Goal: Check status: Check status

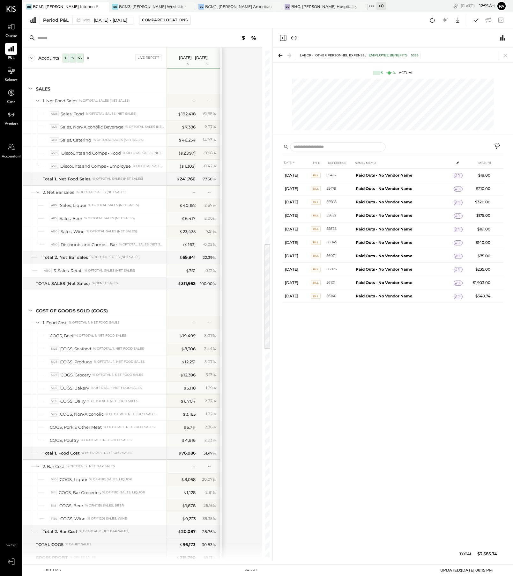
scroll to position [909, 0]
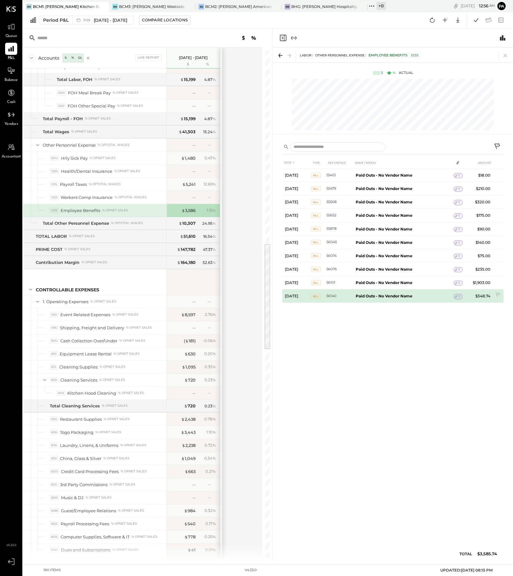
click at [401, 295] on b "Paid Outs - No Vendor Name" at bounding box center [383, 296] width 57 height 5
click at [458, 297] on div "1" at bounding box center [457, 296] width 9 height 5
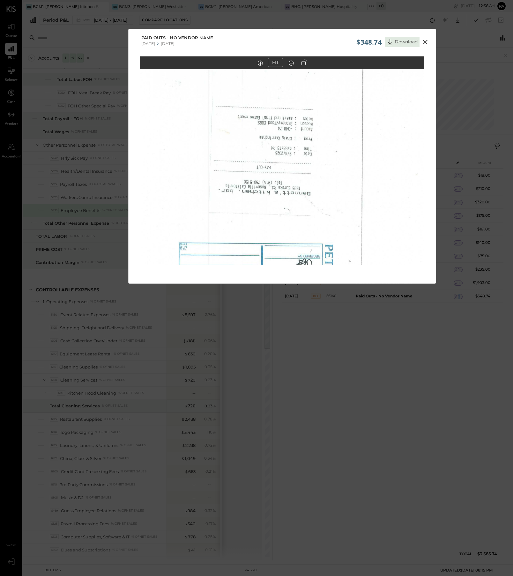
scroll to position [6, 0]
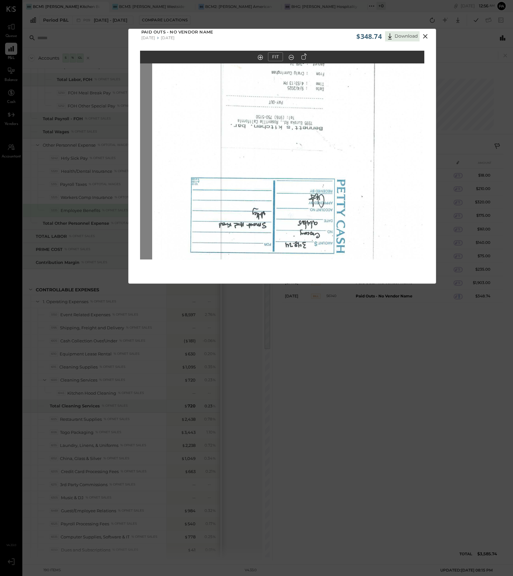
drag, startPoint x: 373, startPoint y: 162, endPoint x: 387, endPoint y: 101, distance: 61.8
click at [387, 101] on img at bounding box center [294, 87] width 284 height 366
click at [303, 56] on icon at bounding box center [303, 56] width 5 height 6
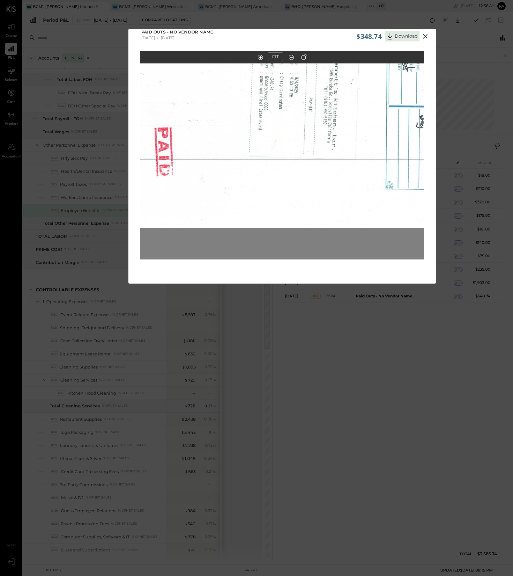
click at [303, 56] on icon at bounding box center [303, 56] width 5 height 6
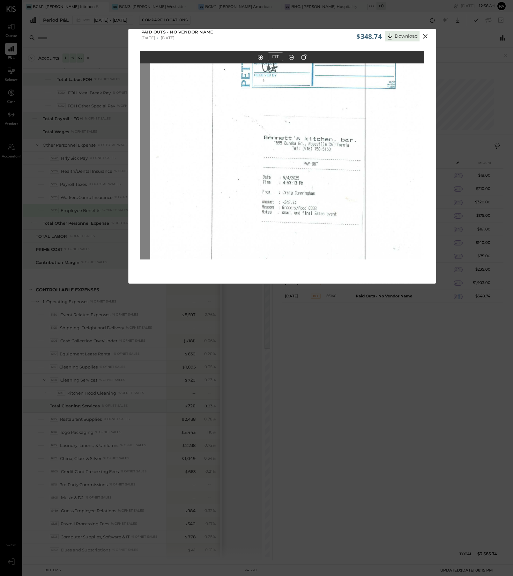
drag, startPoint x: 379, startPoint y: 132, endPoint x: 376, endPoint y: 224, distance: 92.5
click at [376, 224] on img at bounding box center [292, 179] width 284 height 366
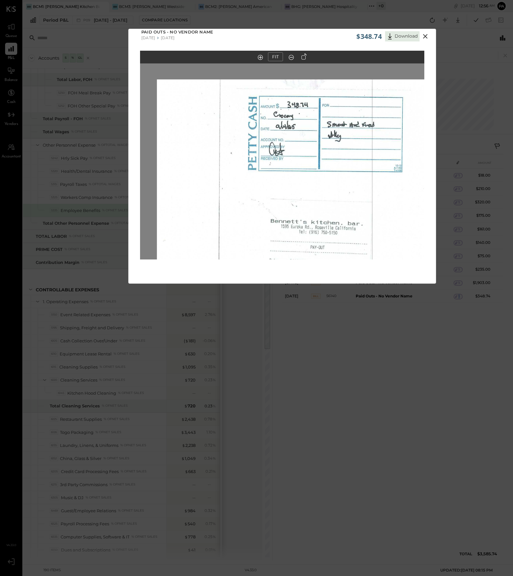
drag, startPoint x: 371, startPoint y: 151, endPoint x: 378, endPoint y: 235, distance: 83.8
click at [378, 235] on img at bounding box center [299, 262] width 284 height 366
click at [424, 34] on icon at bounding box center [425, 37] width 8 height 8
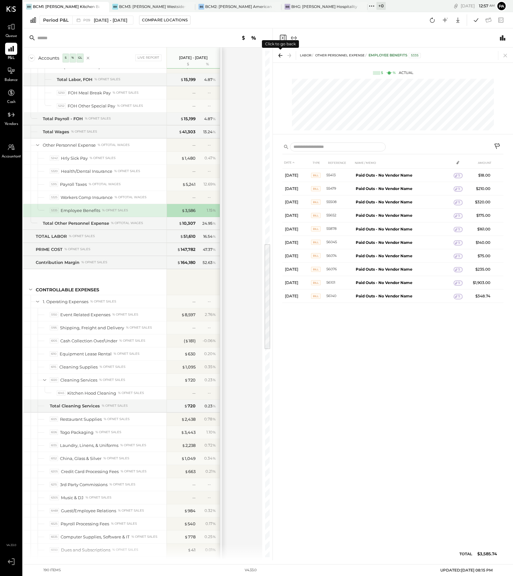
click at [282, 54] on icon at bounding box center [280, 55] width 9 height 9
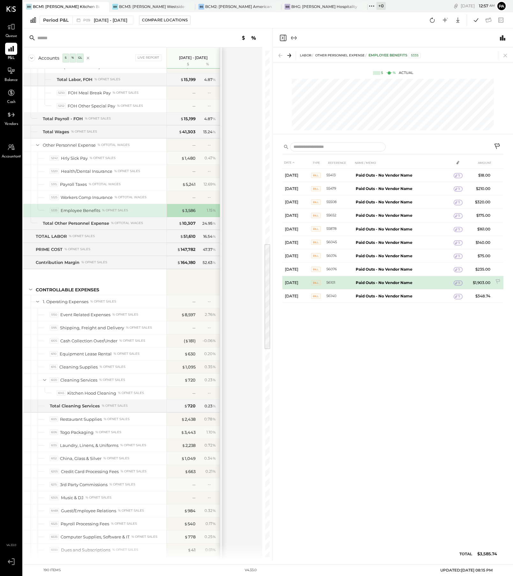
click at [458, 283] on div "1" at bounding box center [457, 283] width 9 height 5
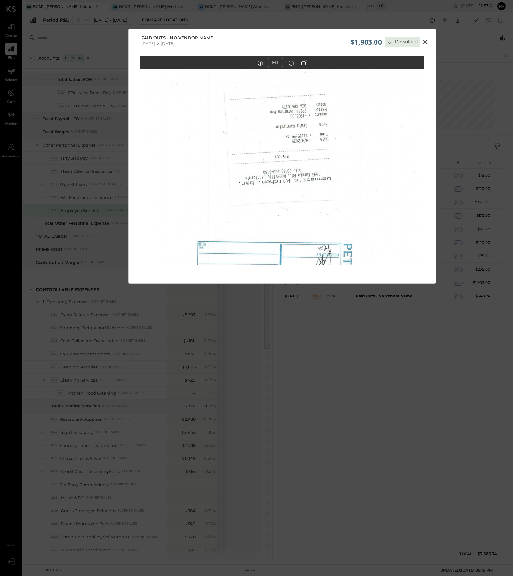
click at [423, 41] on icon at bounding box center [425, 42] width 4 height 4
